Goal: Navigation & Orientation: Find specific page/section

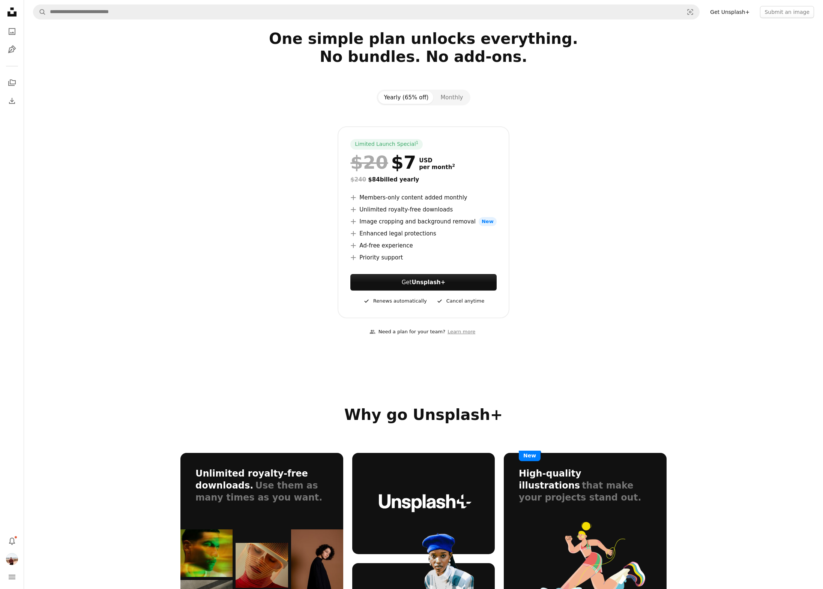
scroll to position [36, 0]
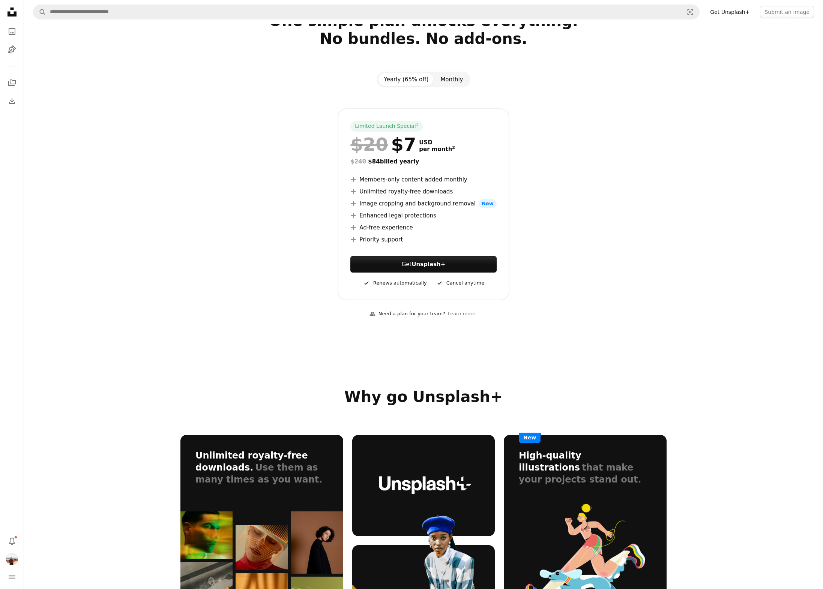
click at [448, 80] on button "Monthly" at bounding box center [451, 79] width 35 height 13
click at [413, 77] on button "Yearly (65% off)" at bounding box center [406, 79] width 57 height 13
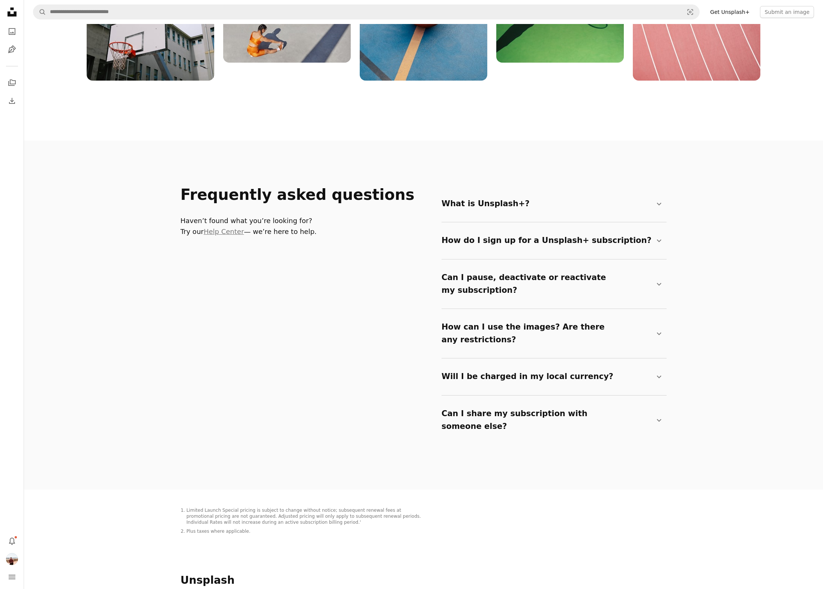
scroll to position [1206, 0]
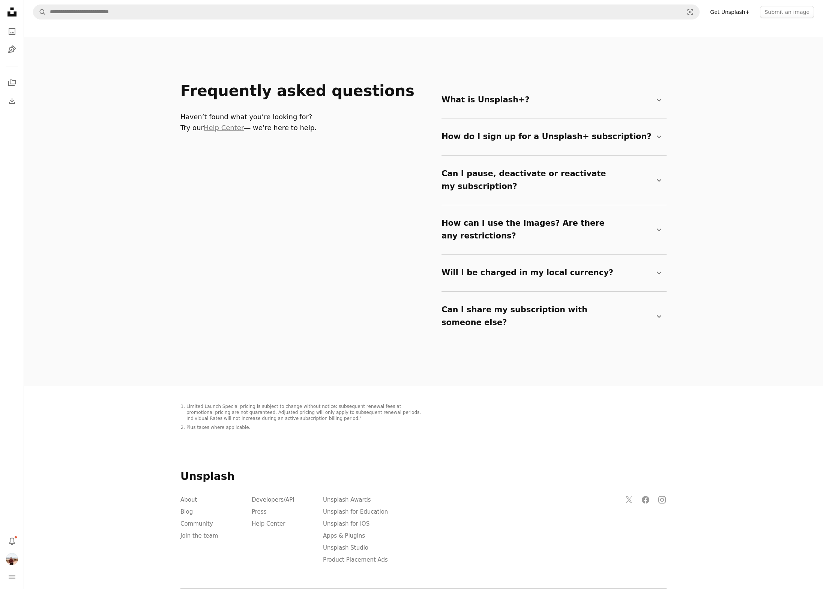
click at [268, 516] on ul "Developers/API Press Help Center" at bounding box center [287, 532] width 71 height 72
click at [194, 533] on link "Join the team" at bounding box center [199, 536] width 38 height 7
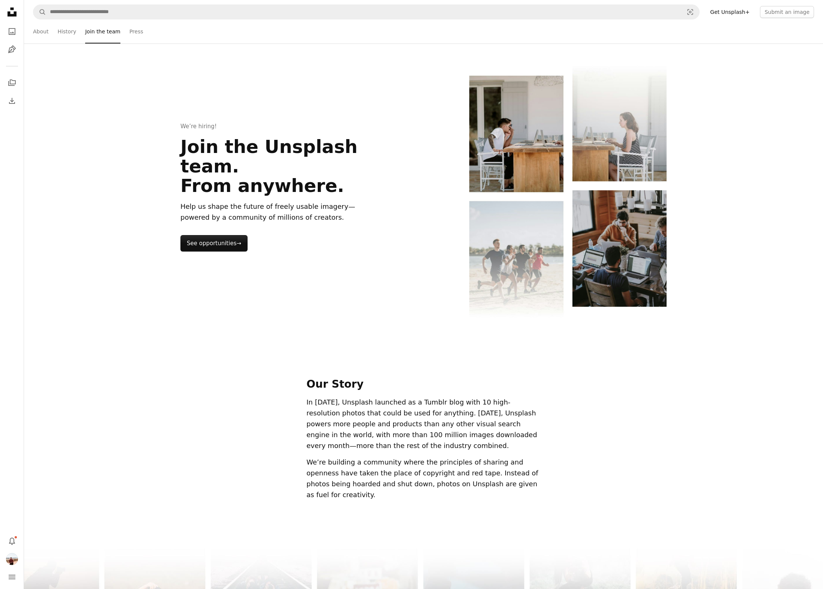
scroll to position [29, 0]
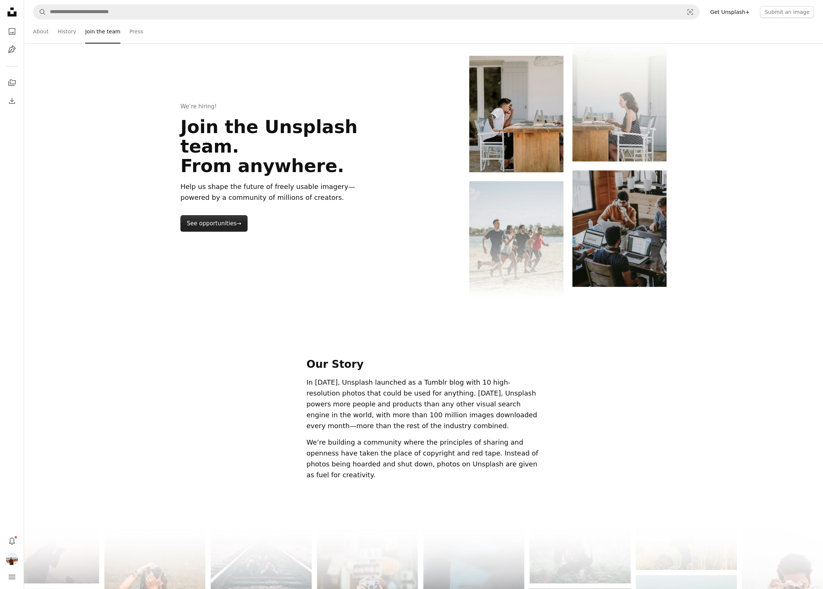
click at [209, 215] on link "See opportunities →" at bounding box center [213, 223] width 67 height 17
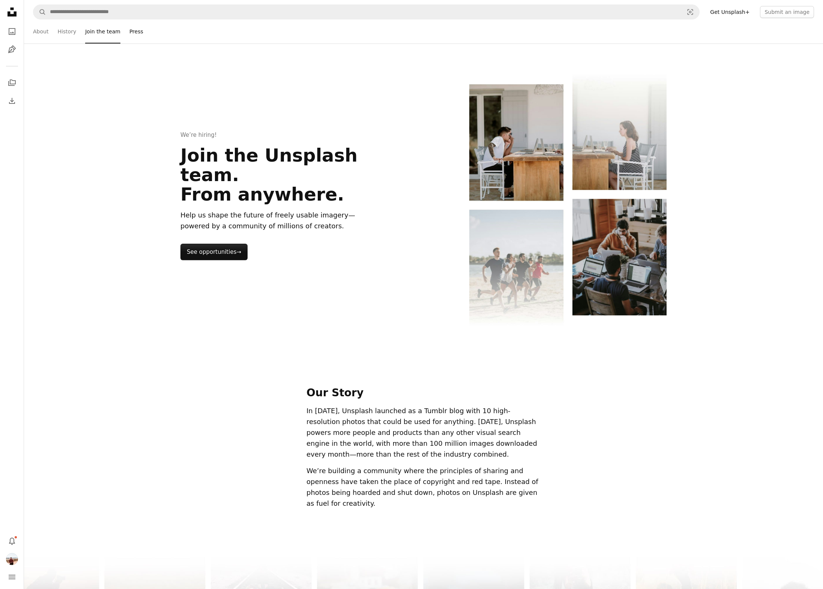
click at [139, 34] on link "Press" at bounding box center [136, 32] width 14 height 24
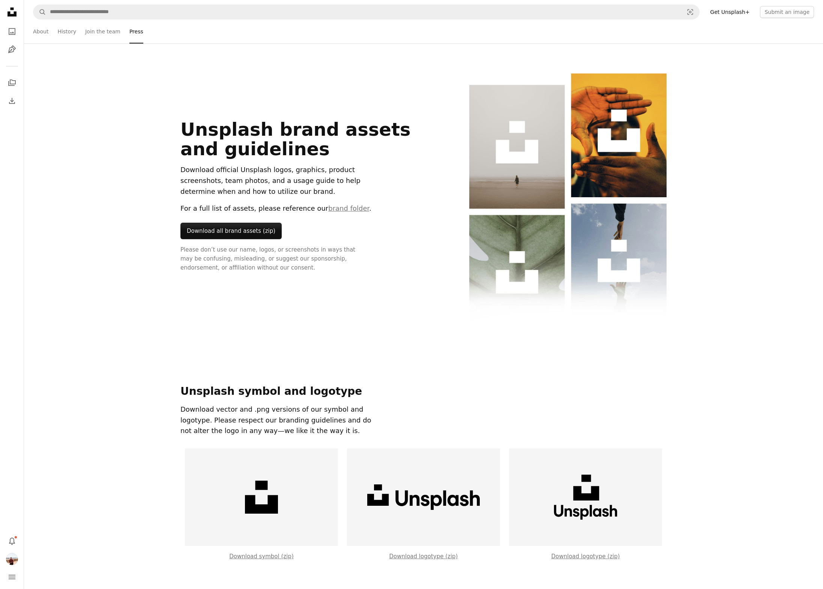
click at [12, 16] on icon at bounding box center [12, 12] width 9 height 9
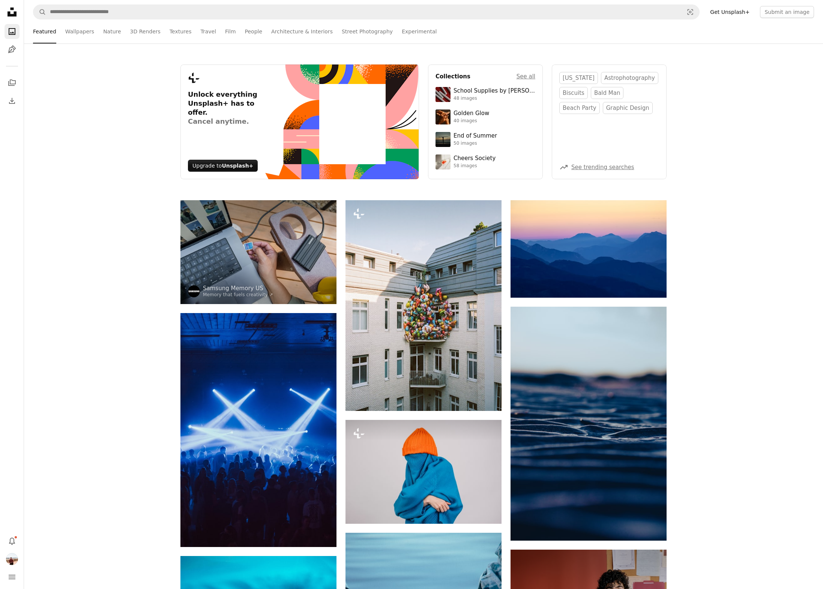
click at [12, 16] on icon at bounding box center [12, 12] width 9 height 9
